Goal: Transaction & Acquisition: Register for event/course

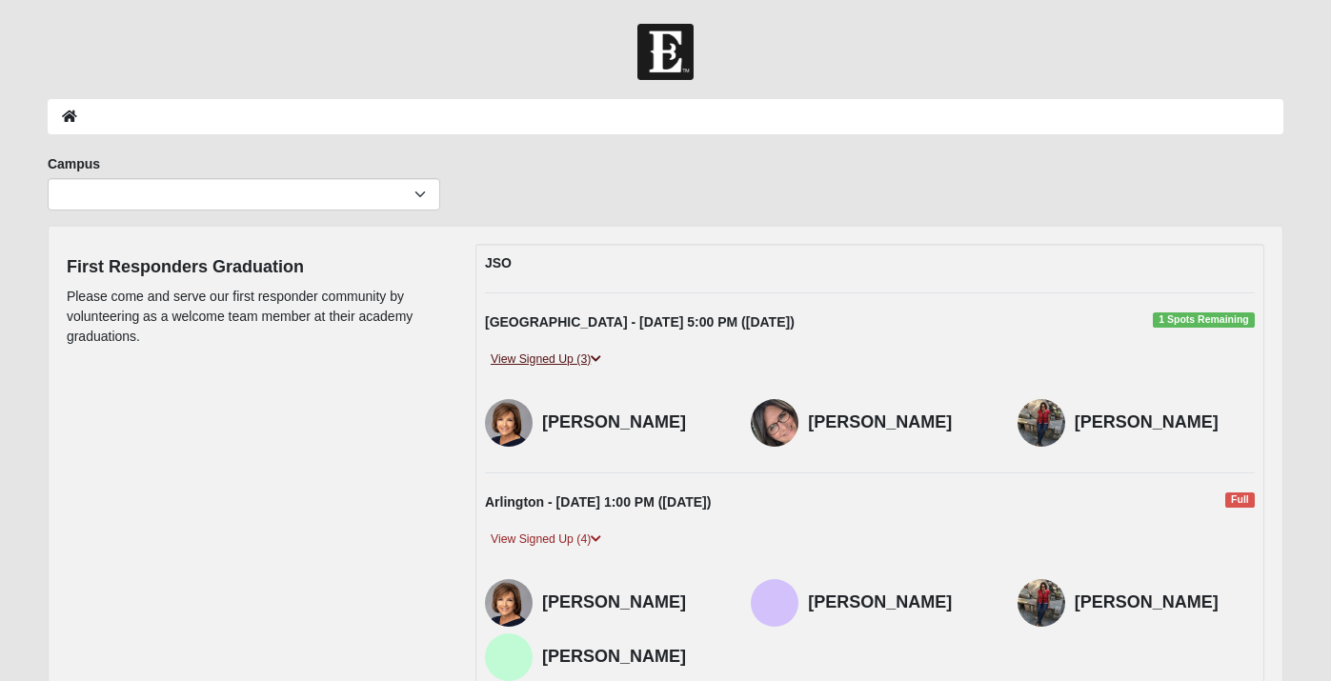
click at [547, 354] on link "View Signed Up (3)" at bounding box center [546, 360] width 122 height 20
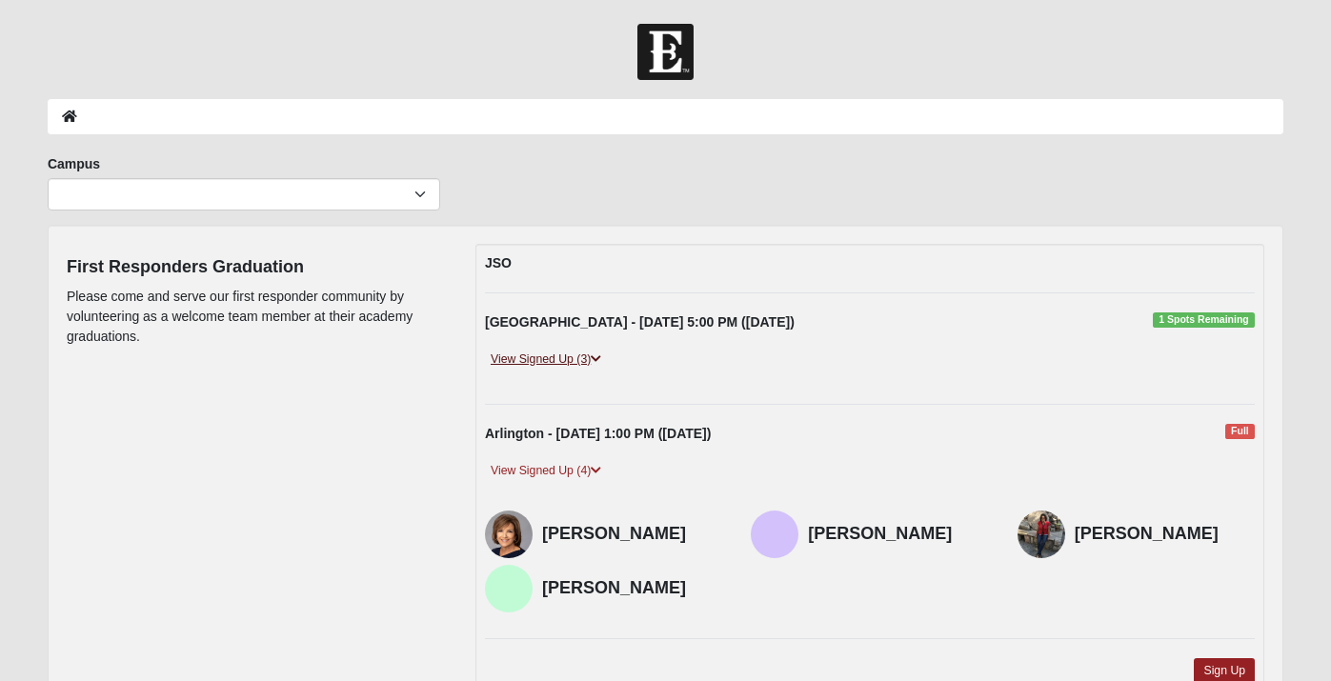
click at [547, 354] on link "View Signed Up (3)" at bounding box center [546, 360] width 122 height 20
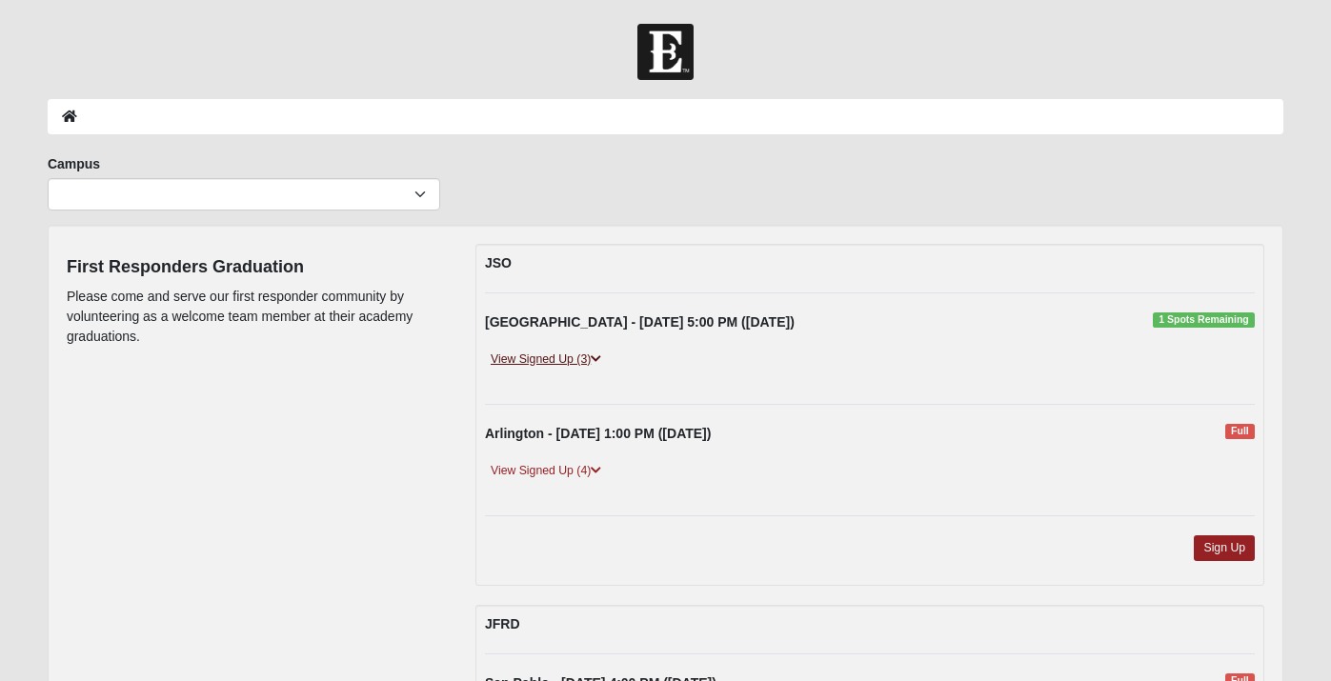
click at [557, 359] on link "View Signed Up (3)" at bounding box center [546, 360] width 122 height 20
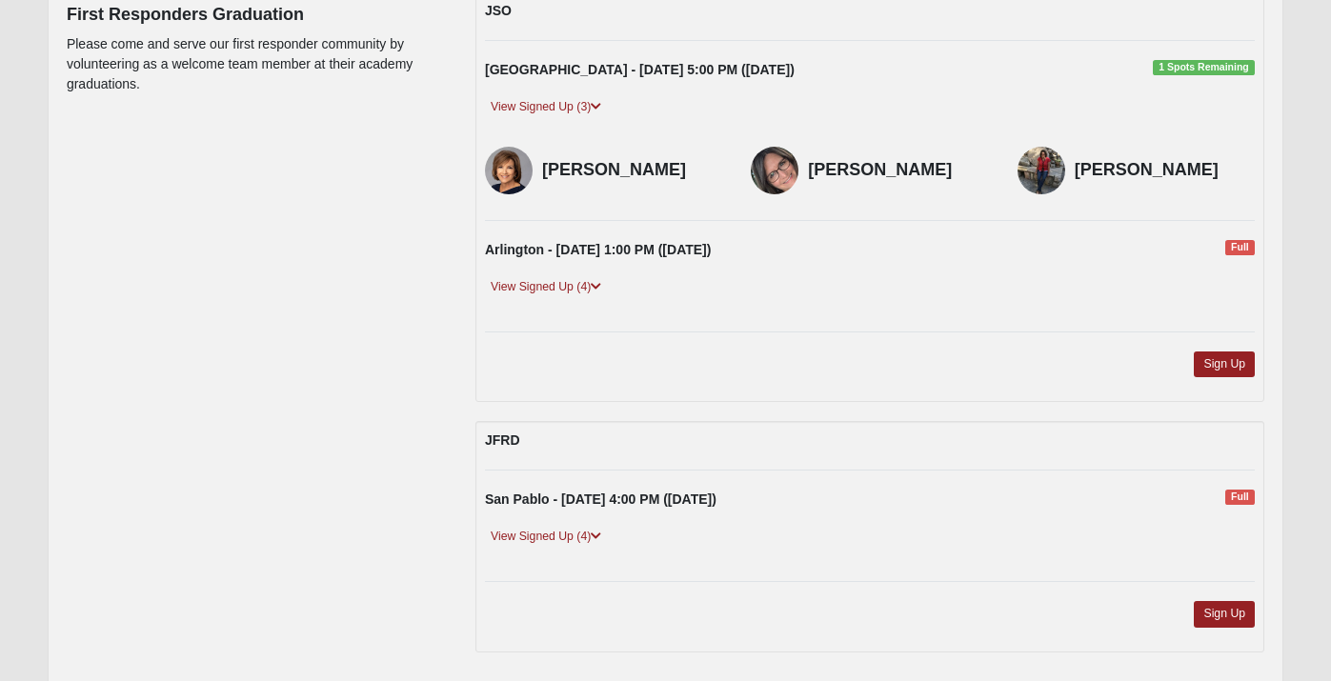
scroll to position [76, 0]
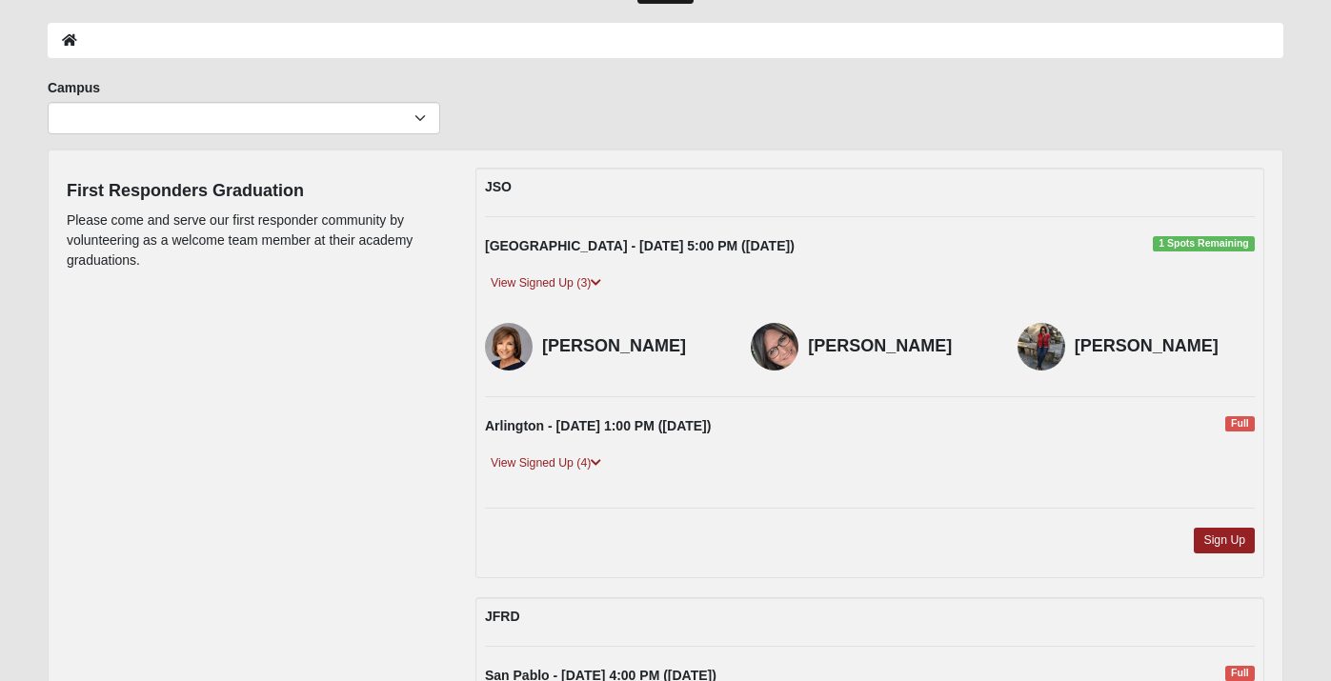
click at [1207, 237] on span "1 Spots Remaining" at bounding box center [1204, 243] width 102 height 15
click at [1195, 303] on div "View Signed Up (3)" at bounding box center [870, 290] width 798 height 35
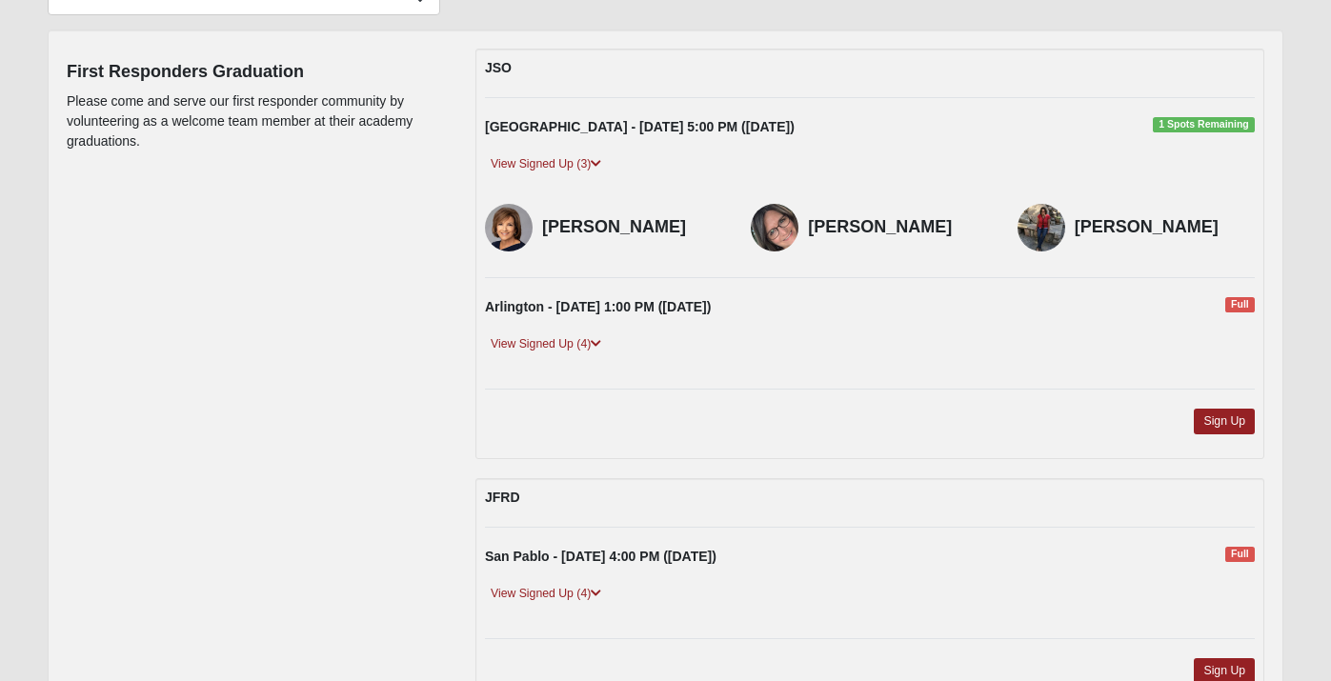
scroll to position [205, 0]
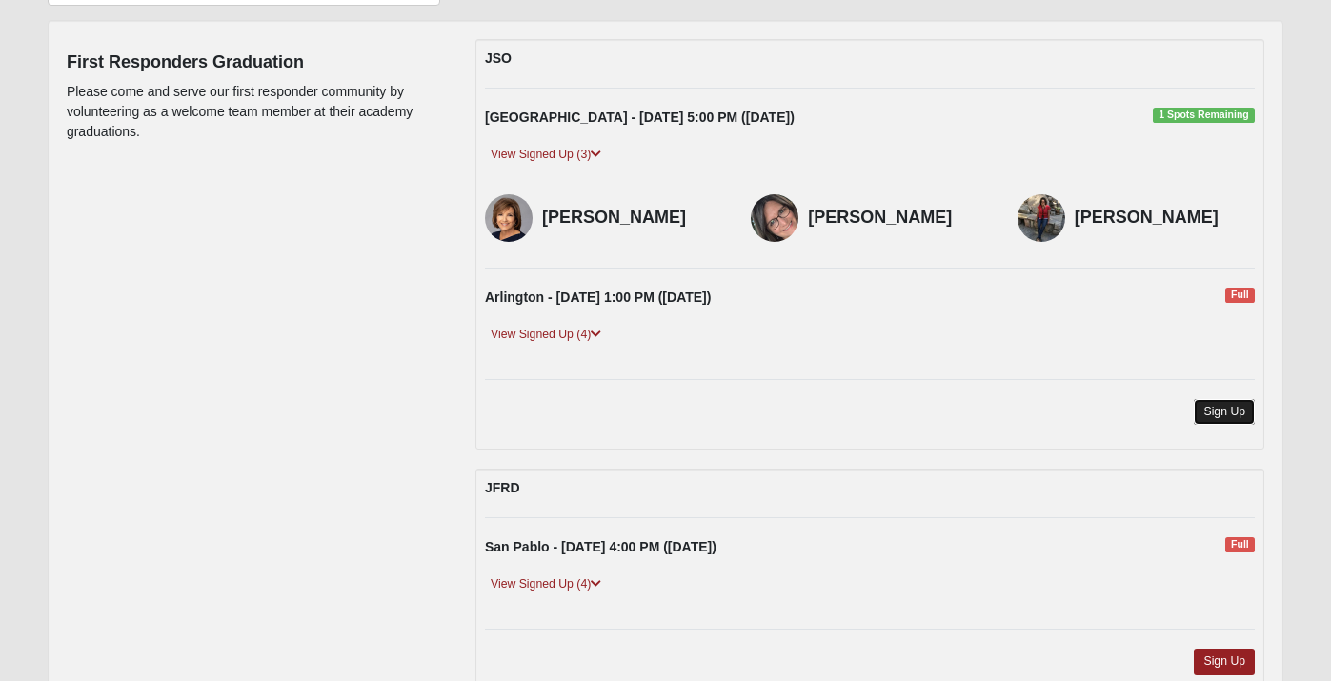
click at [1234, 409] on link "Sign Up" at bounding box center [1224, 412] width 61 height 26
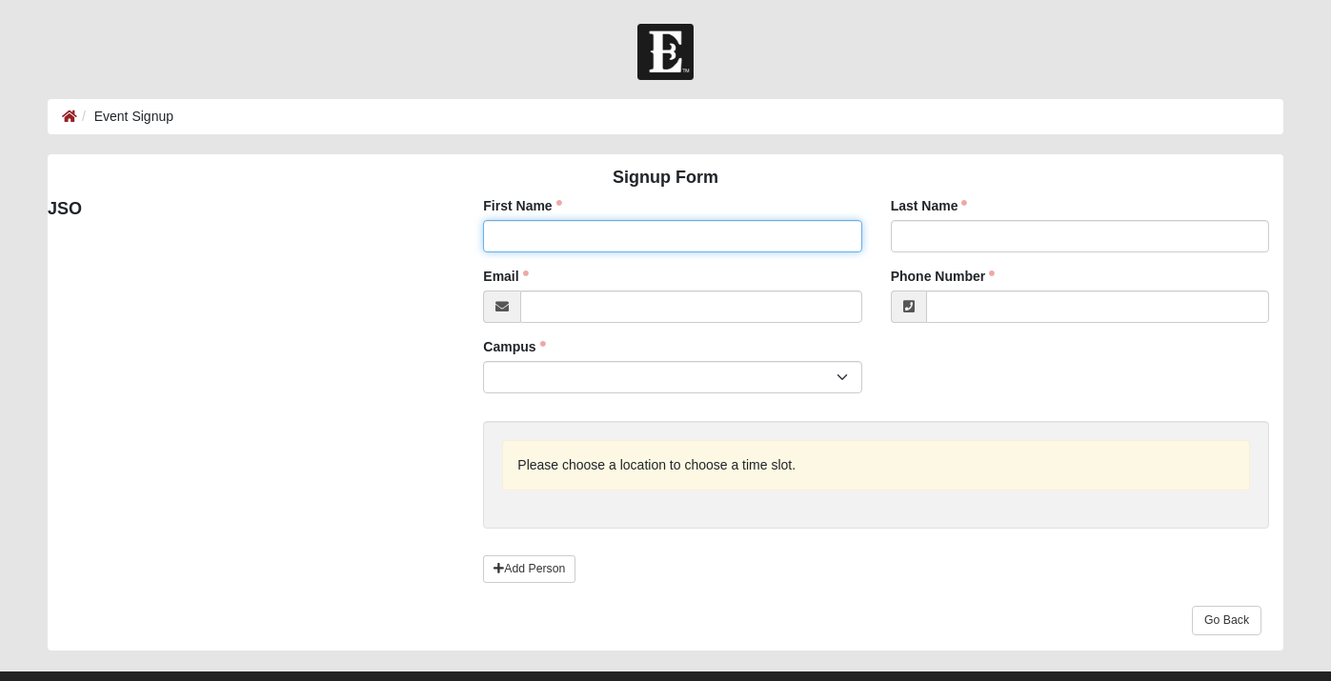
click at [673, 232] on input "First Name" at bounding box center [672, 236] width 378 height 32
type input "i"
type input "Nick"
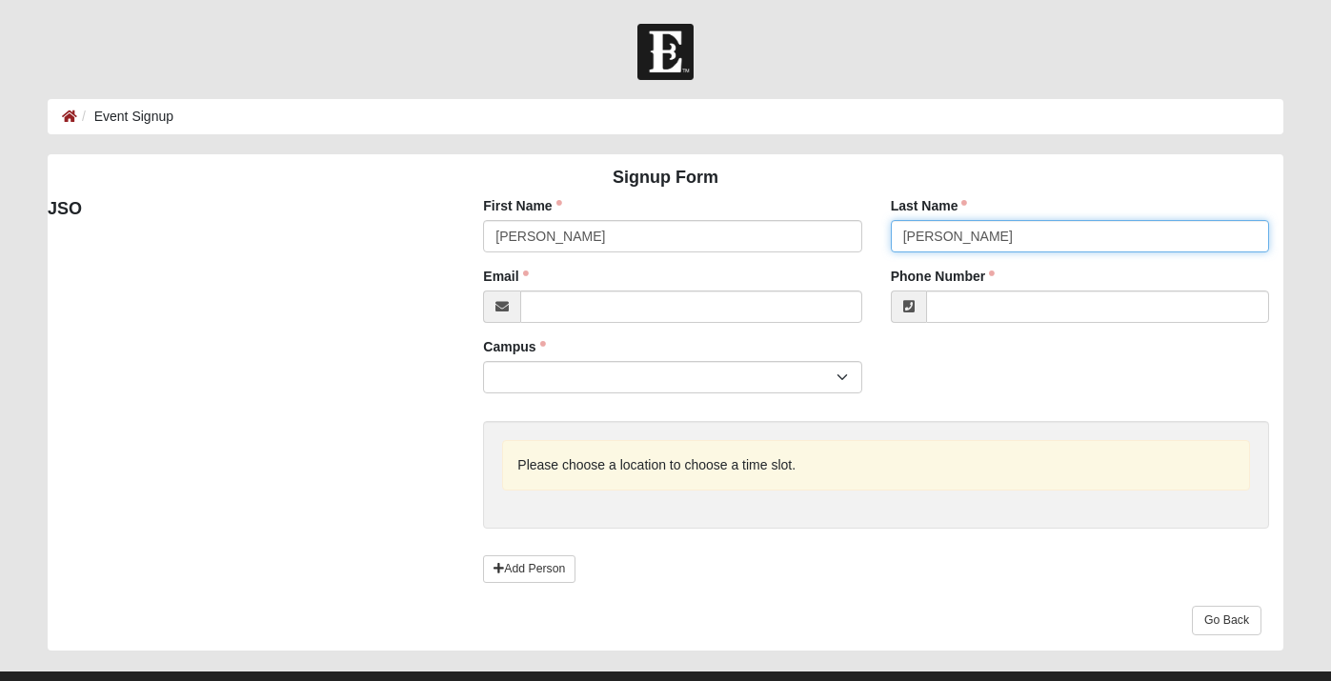
type input "Tison"
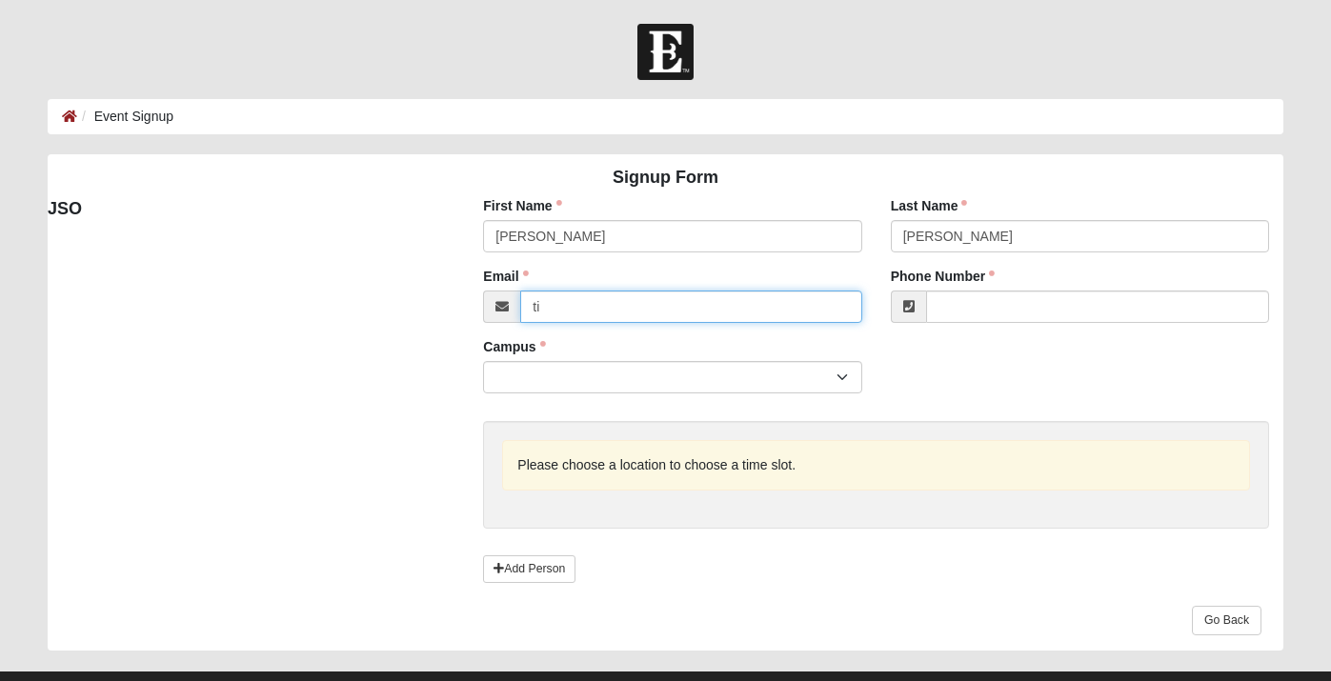
type input "t"
type input "nicktison@hotmail.com"
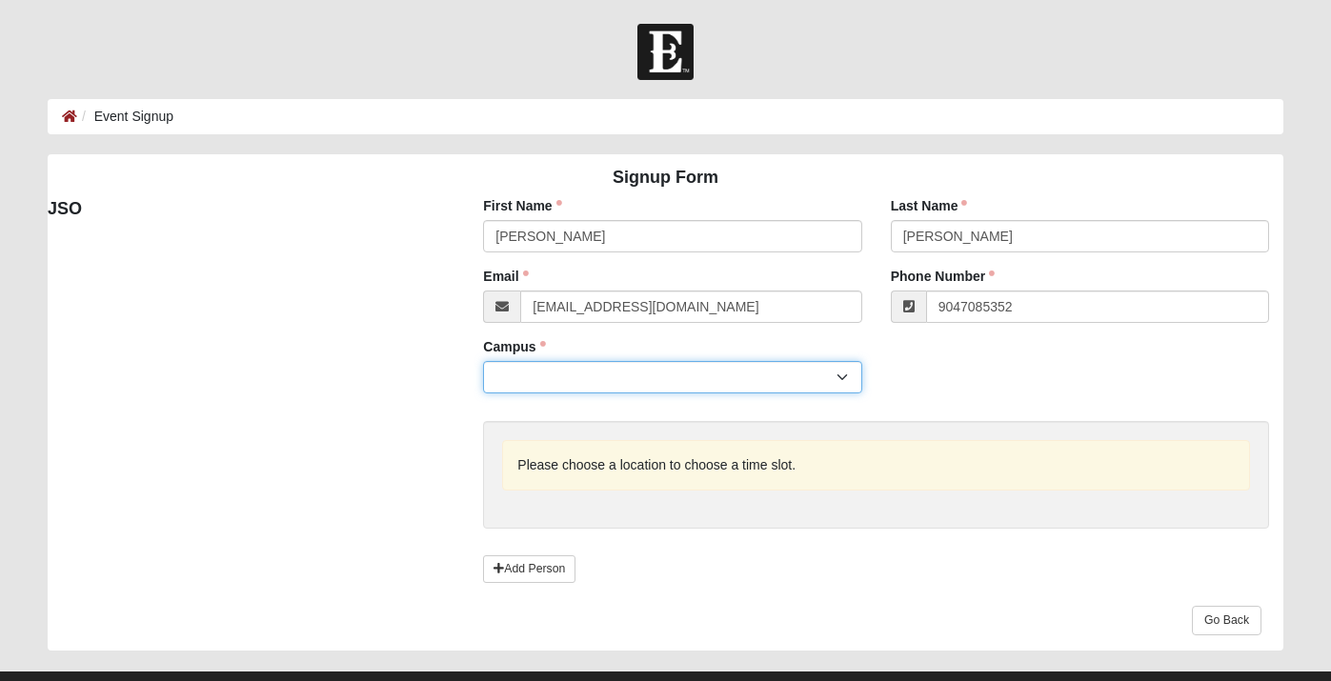
type input "(904) 708-5352"
click at [621, 379] on select "Arlington San Pablo" at bounding box center [672, 377] width 378 height 32
click at [777, 391] on select "Arlington San Pablo" at bounding box center [672, 377] width 378 height 32
select select "5"
click at [483, 361] on select "Arlington San Pablo" at bounding box center [672, 377] width 378 height 32
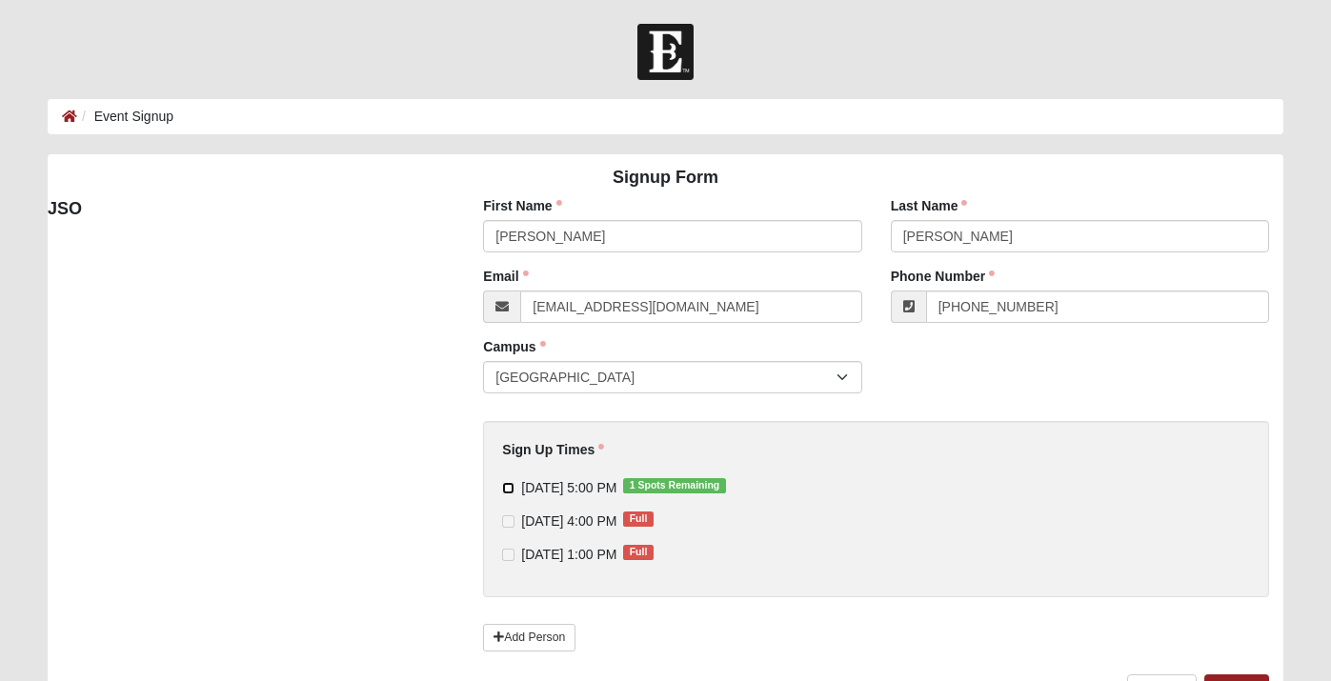
click at [507, 492] on input "10/14/2025 5:00 PM 1 Spots Remaining" at bounding box center [508, 488] width 12 height 12
checkbox input "true"
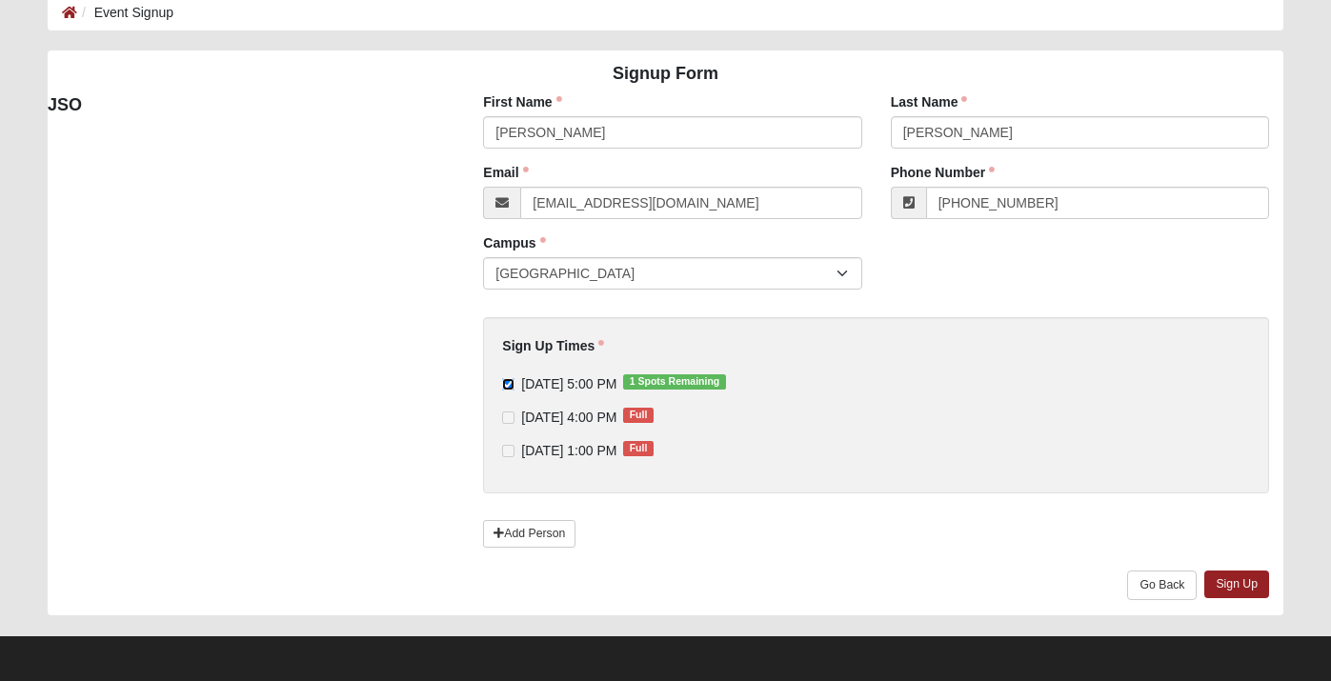
scroll to position [108, 0]
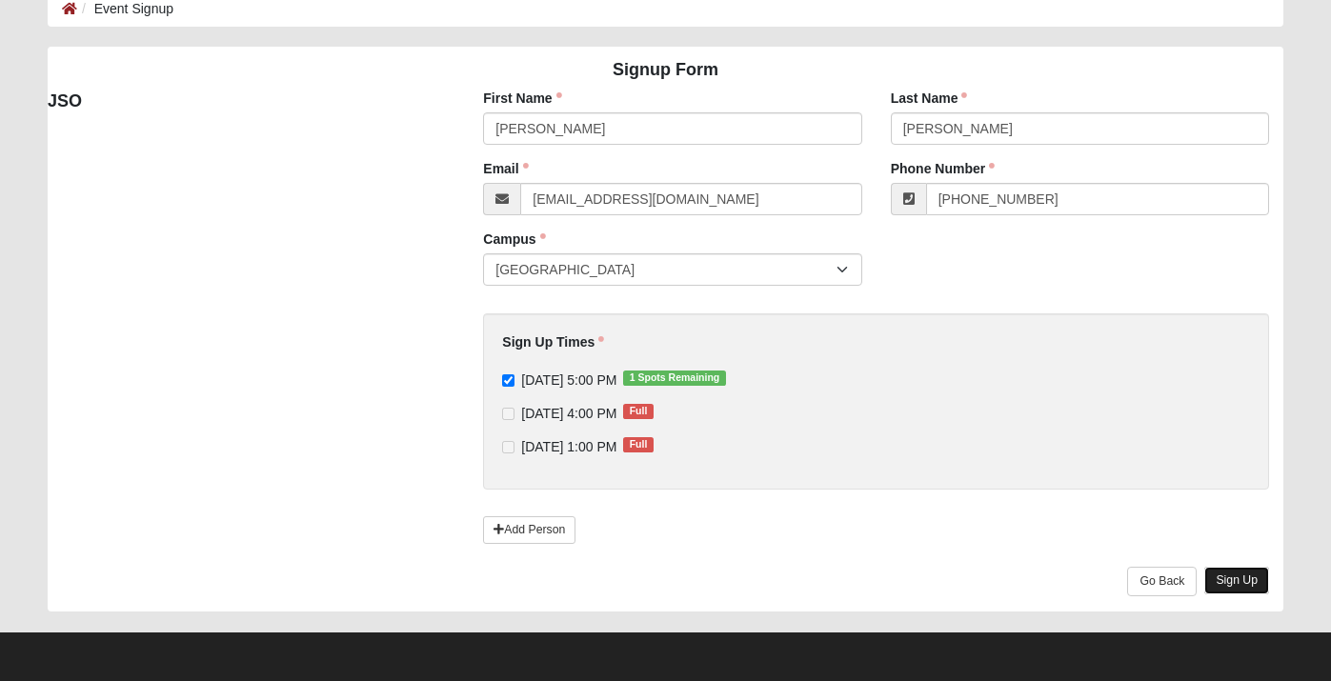
click at [1234, 581] on link "Sign Up" at bounding box center [1236, 581] width 65 height 28
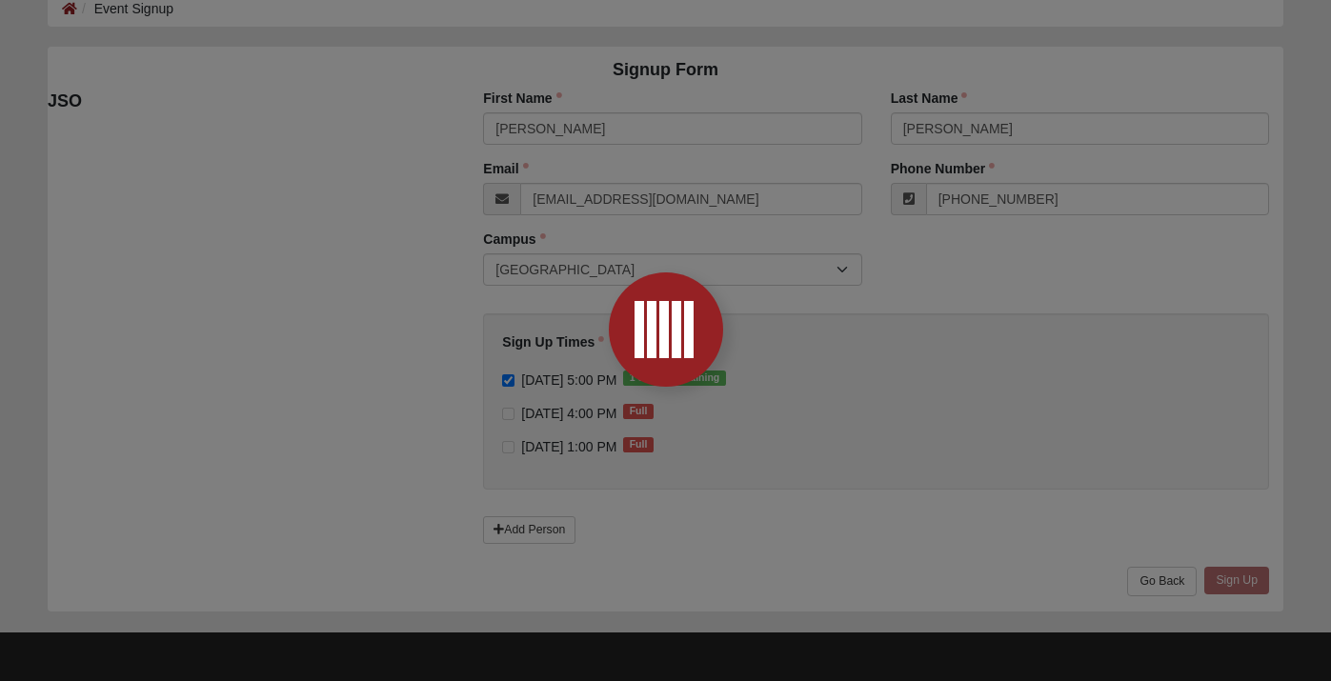
scroll to position [0, 0]
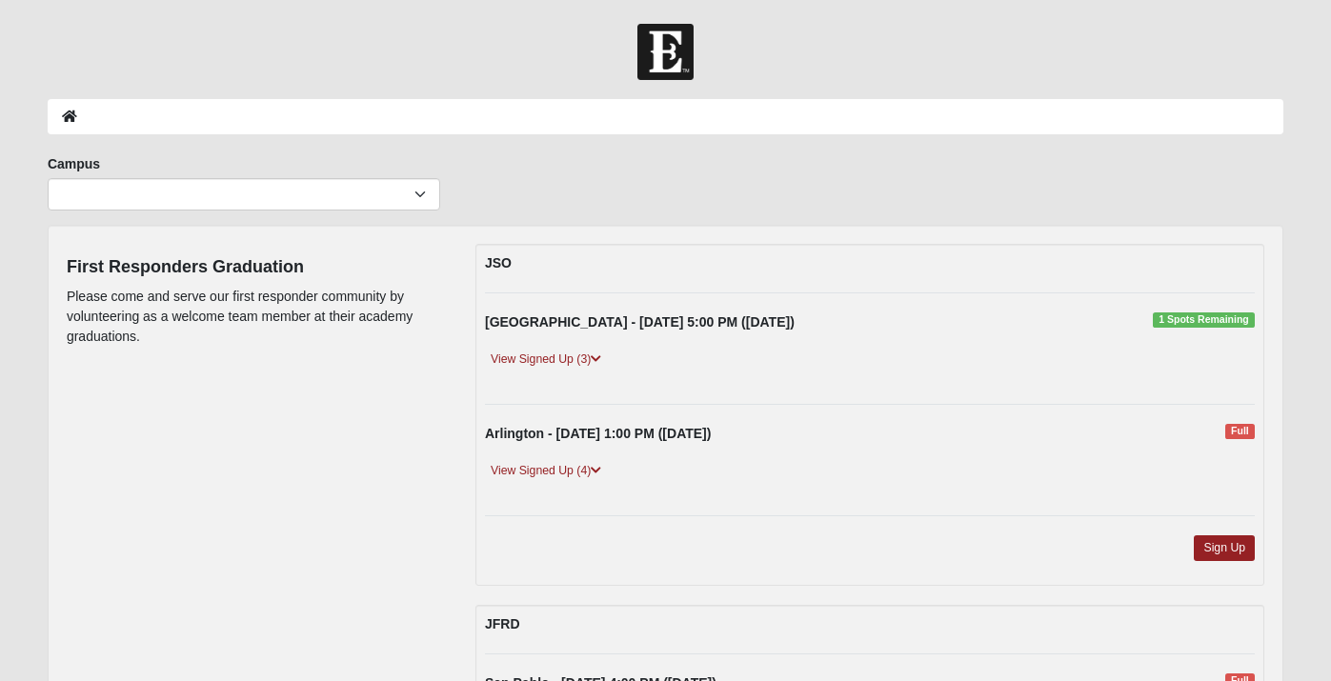
scroll to position [205, 0]
click at [539, 356] on link "View Signed Up (4)" at bounding box center [546, 360] width 122 height 20
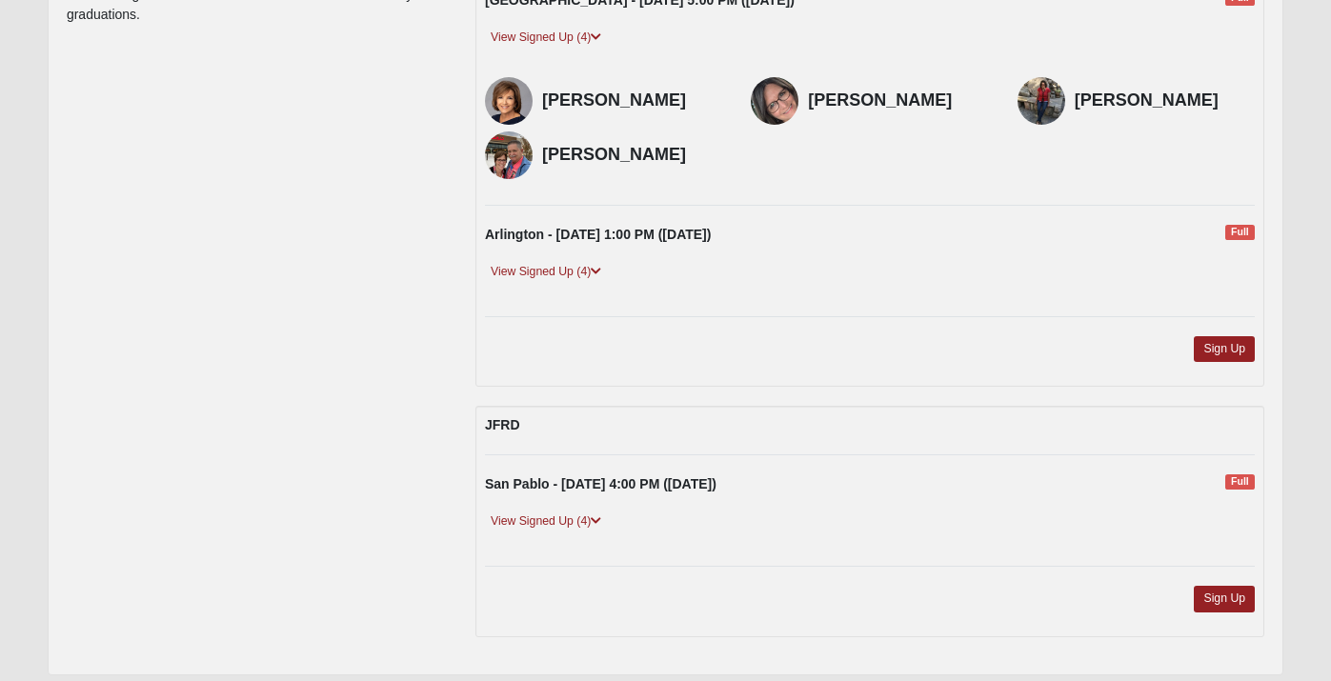
scroll to position [386, 0]
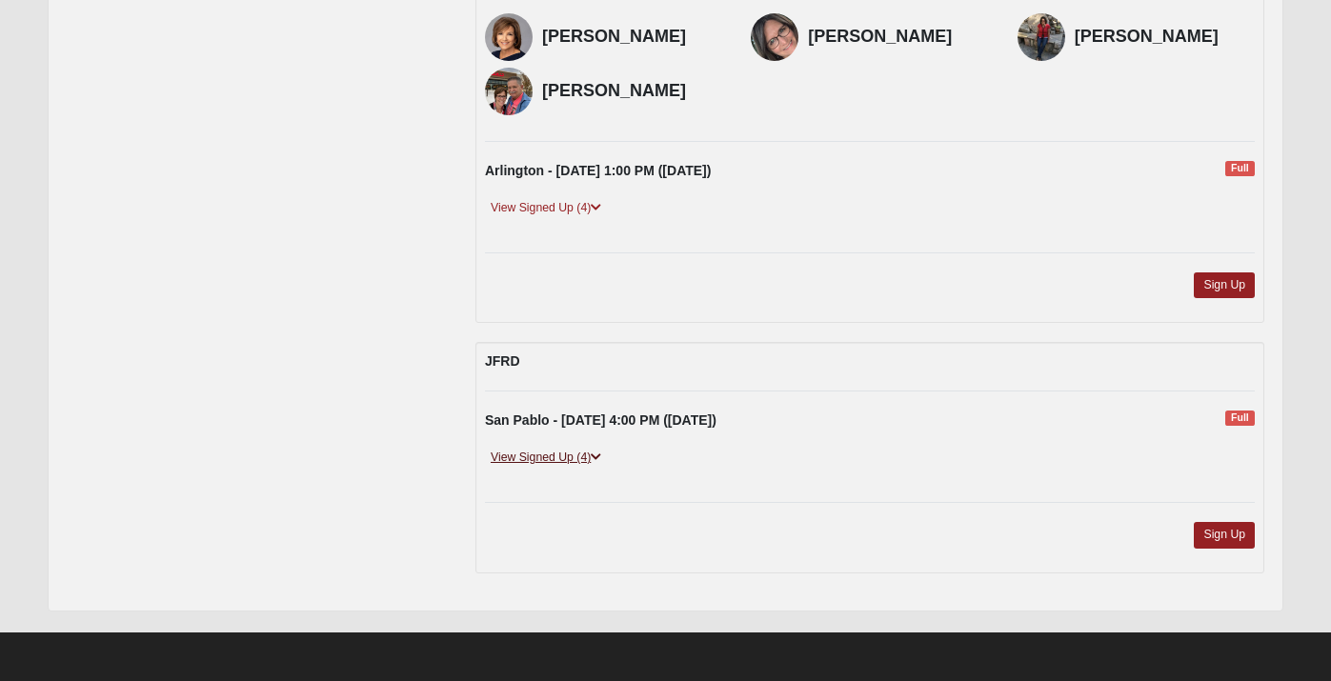
click at [549, 458] on link "View Signed Up (4)" at bounding box center [546, 458] width 122 height 20
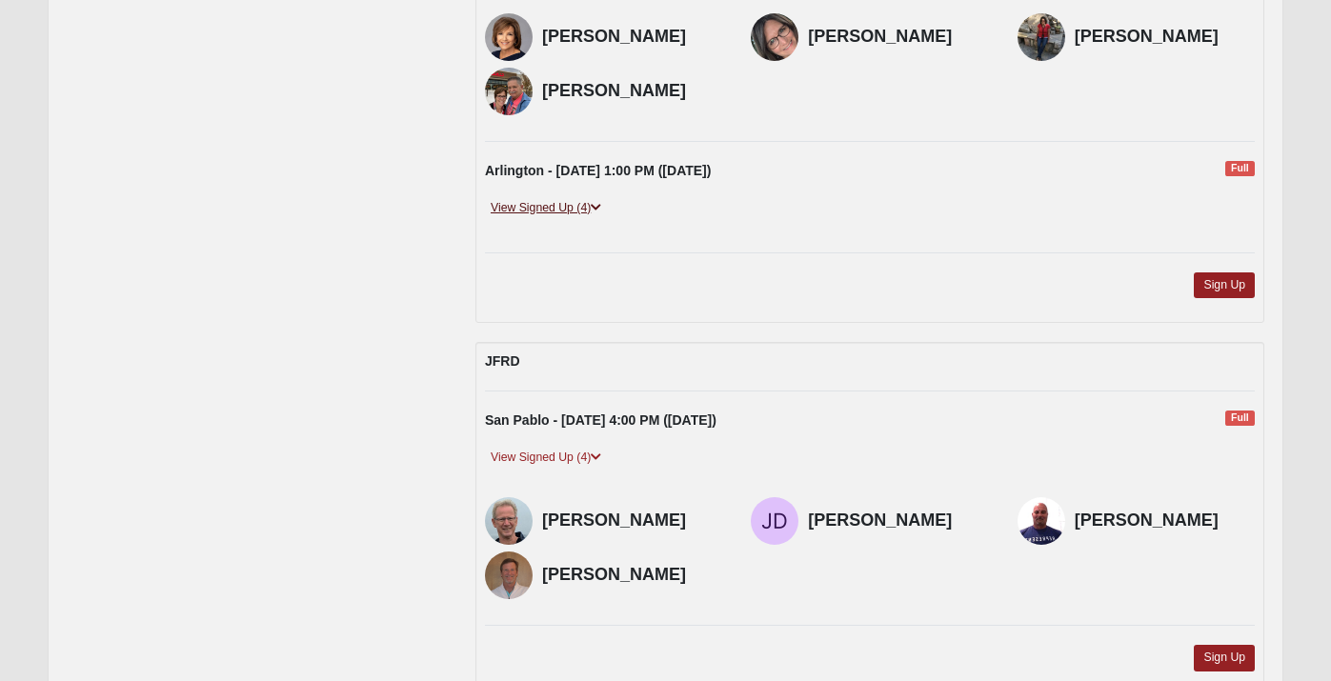
click at [570, 204] on link "View Signed Up (4)" at bounding box center [546, 208] width 122 height 20
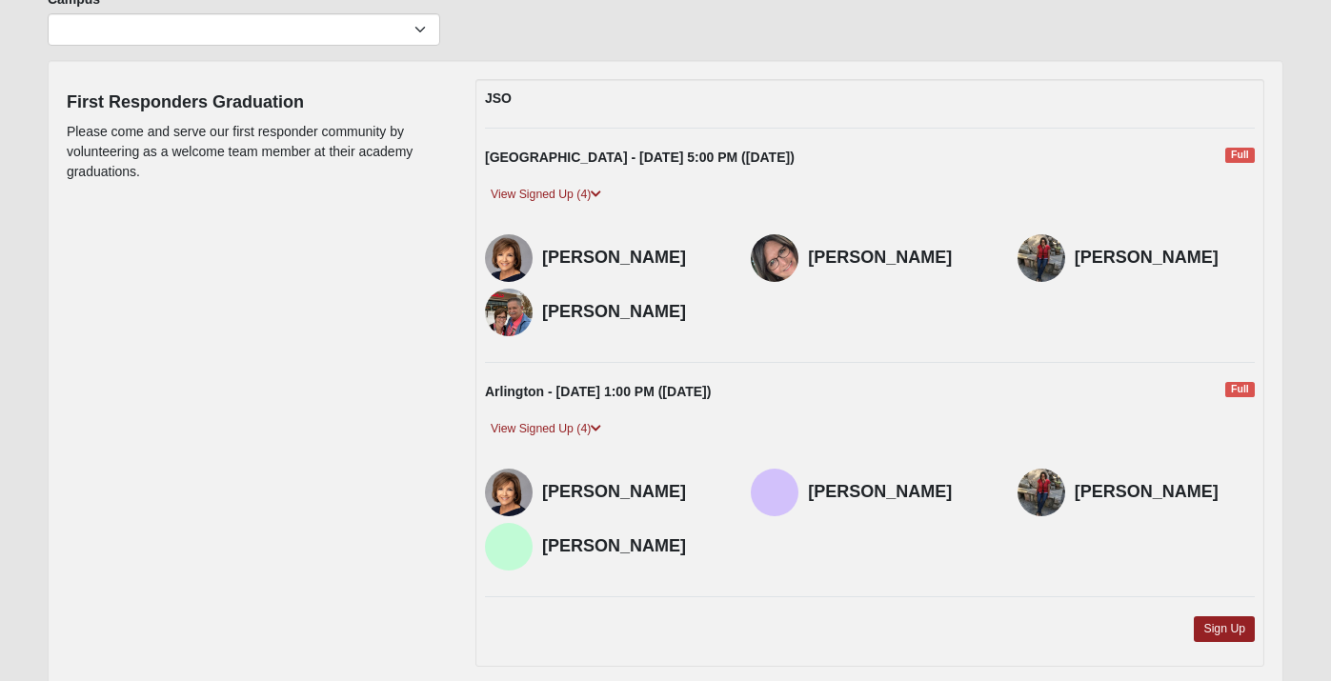
scroll to position [0, 0]
